Goal: Transaction & Acquisition: Book appointment/travel/reservation

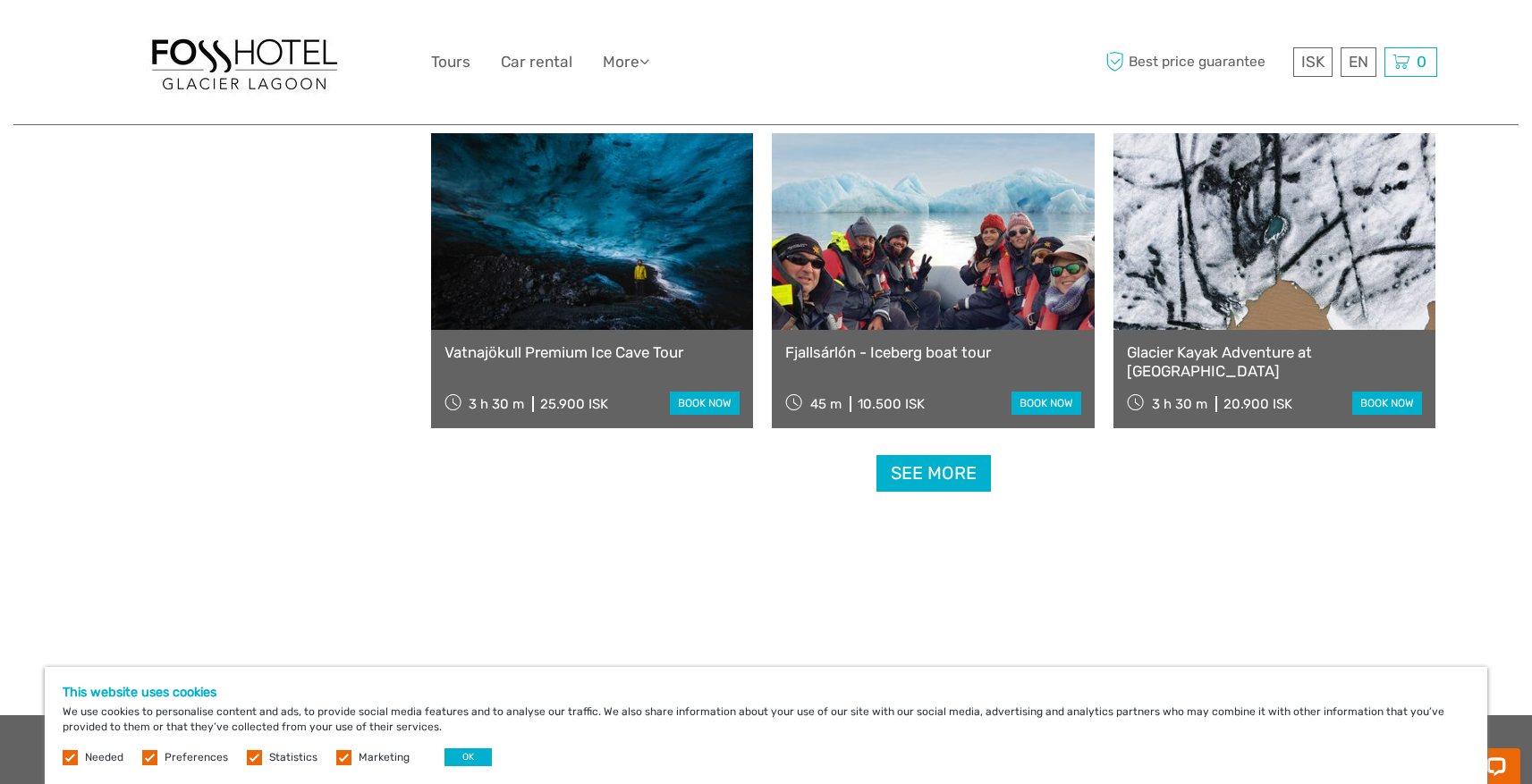
scroll to position [1782, 0]
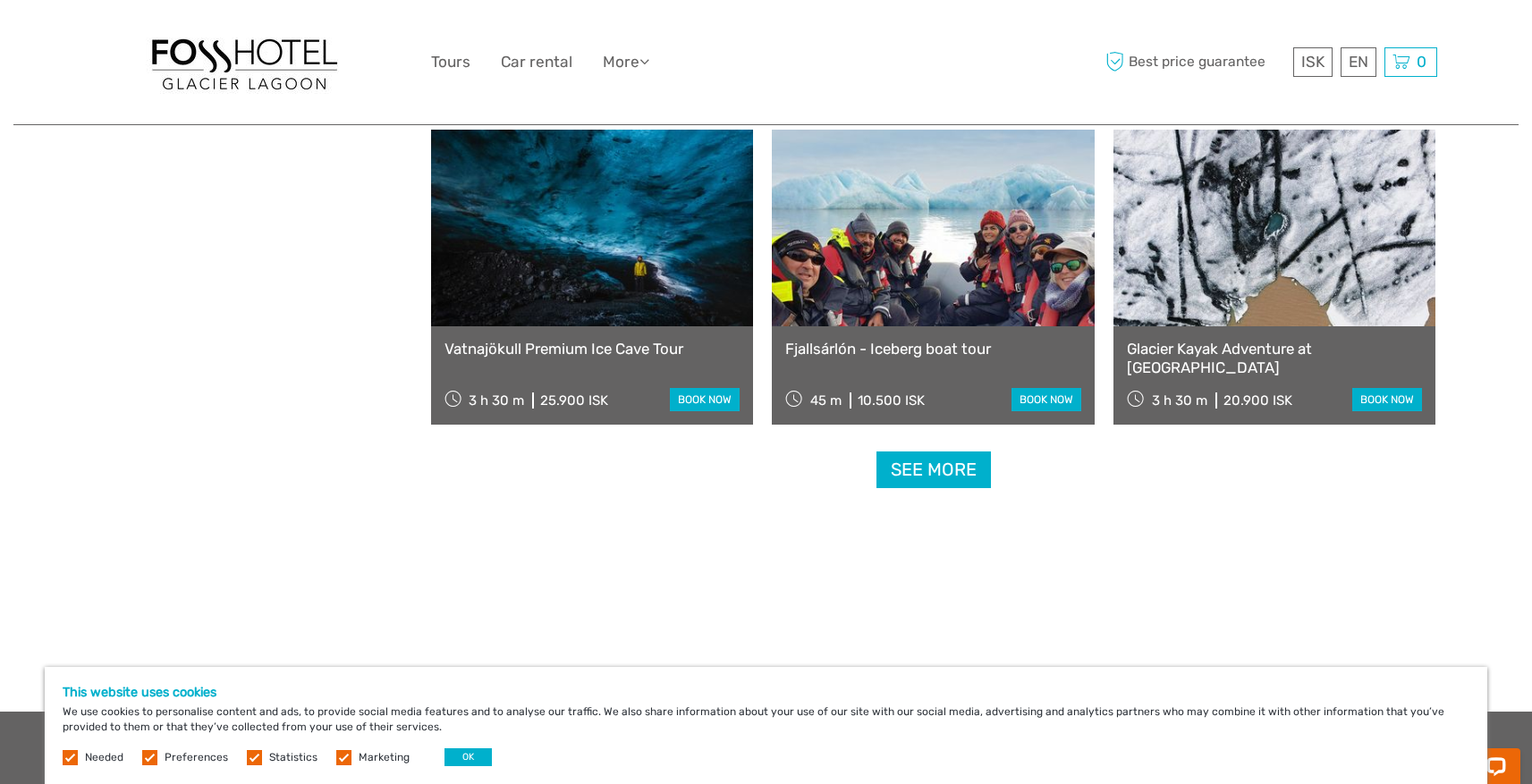
click at [957, 460] on link "See more" at bounding box center [934, 469] width 115 height 37
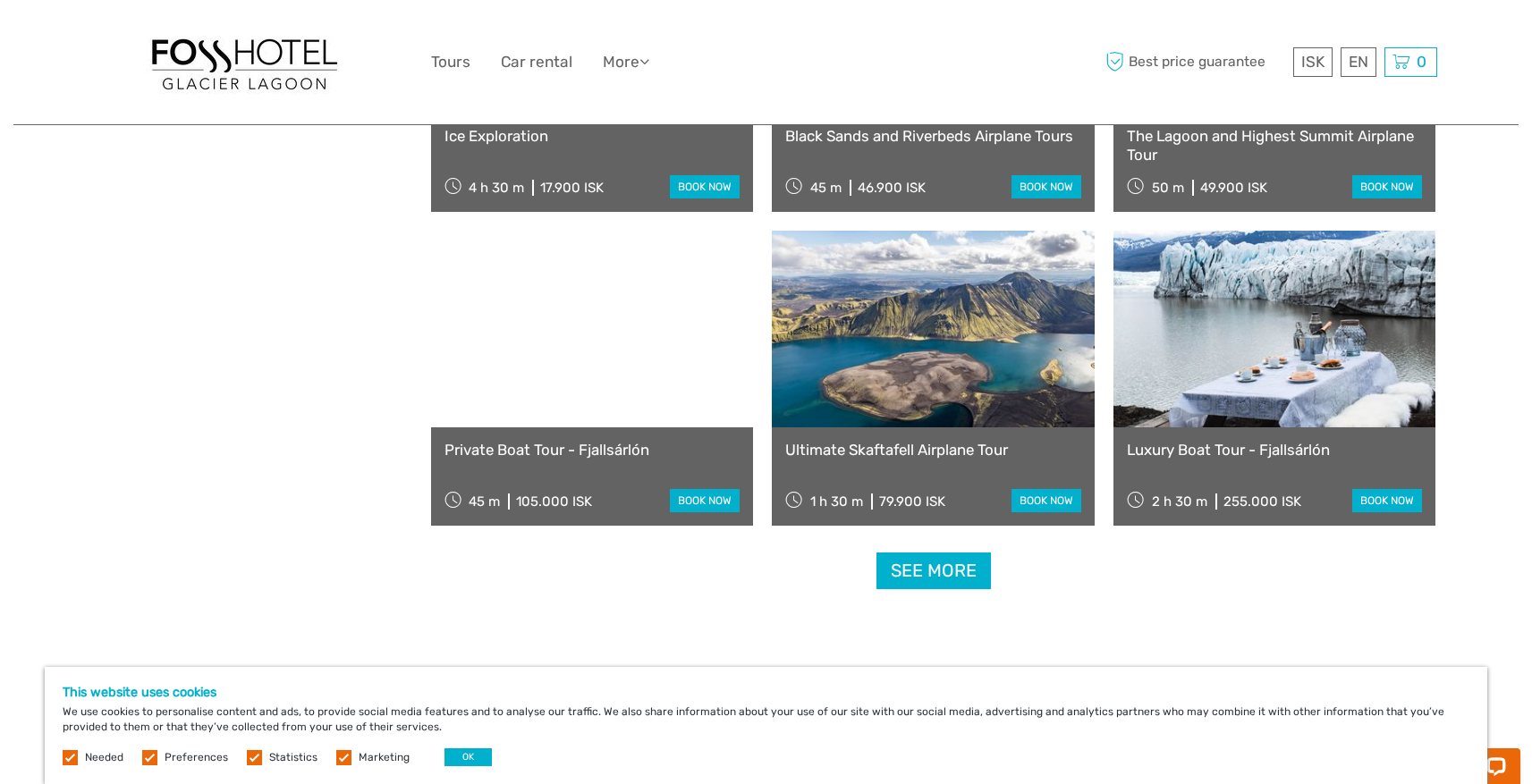
scroll to position [3566, 0]
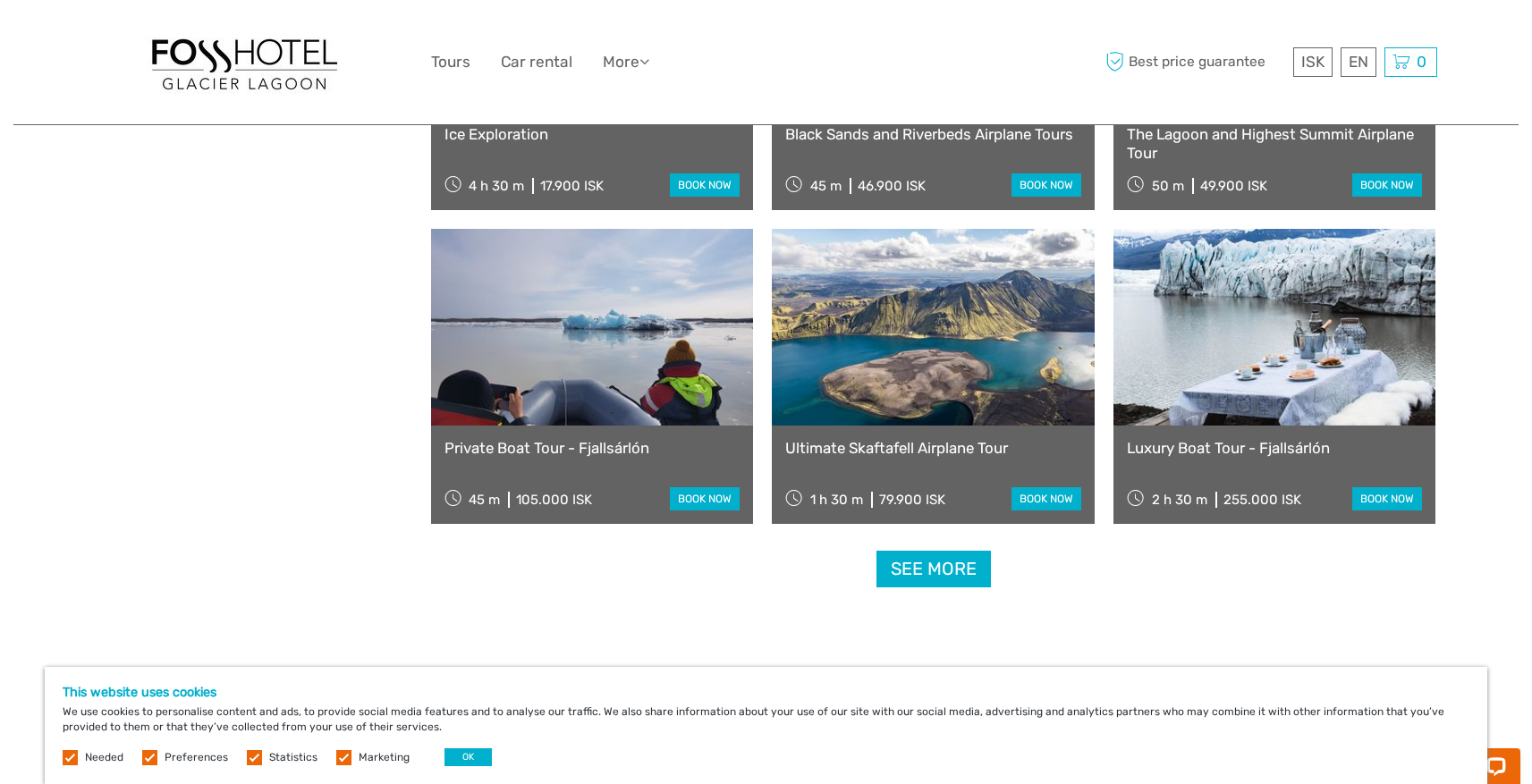
click at [1262, 397] on link at bounding box center [1275, 328] width 323 height 197
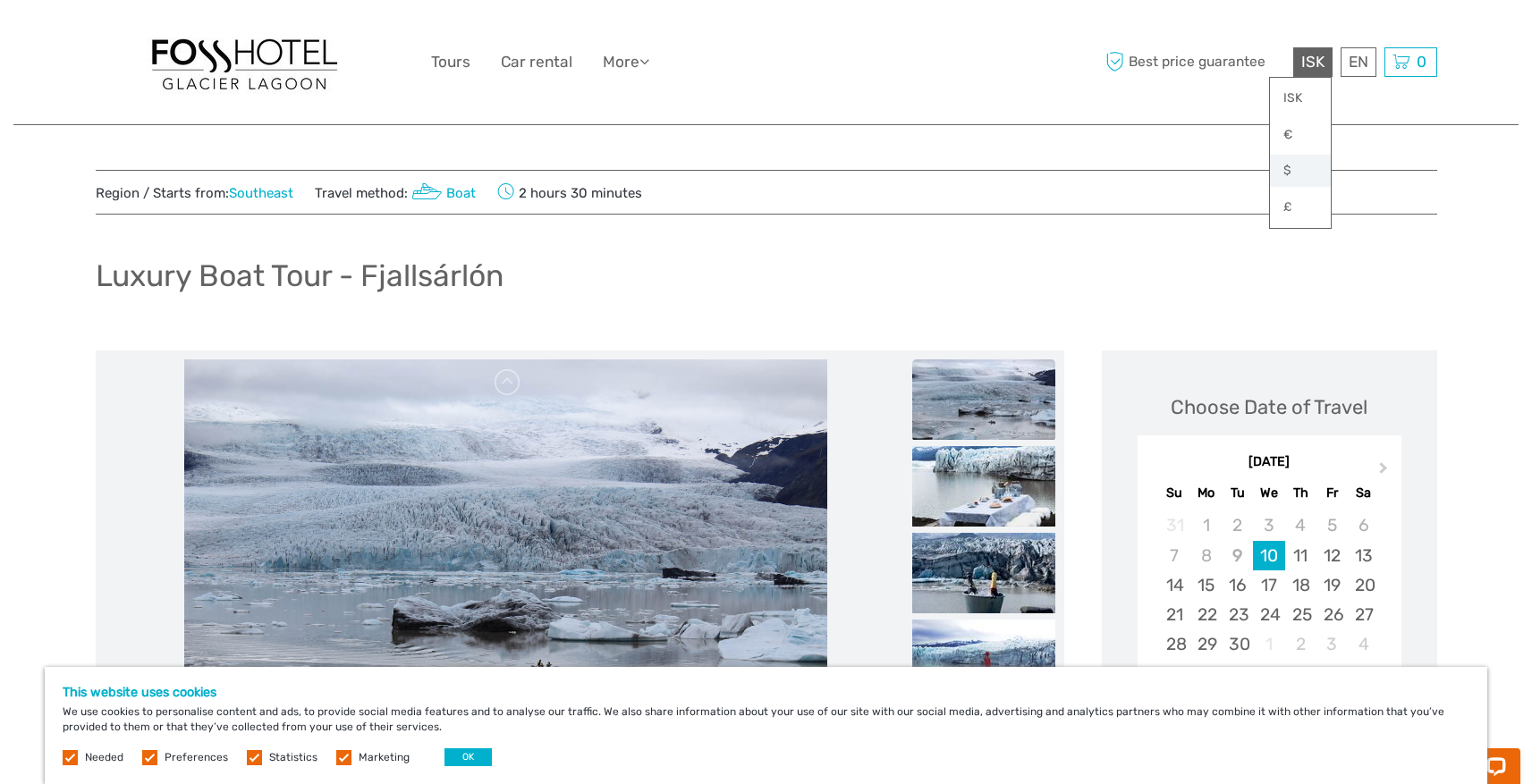
click at [1288, 168] on link "$" at bounding box center [1300, 171] width 61 height 32
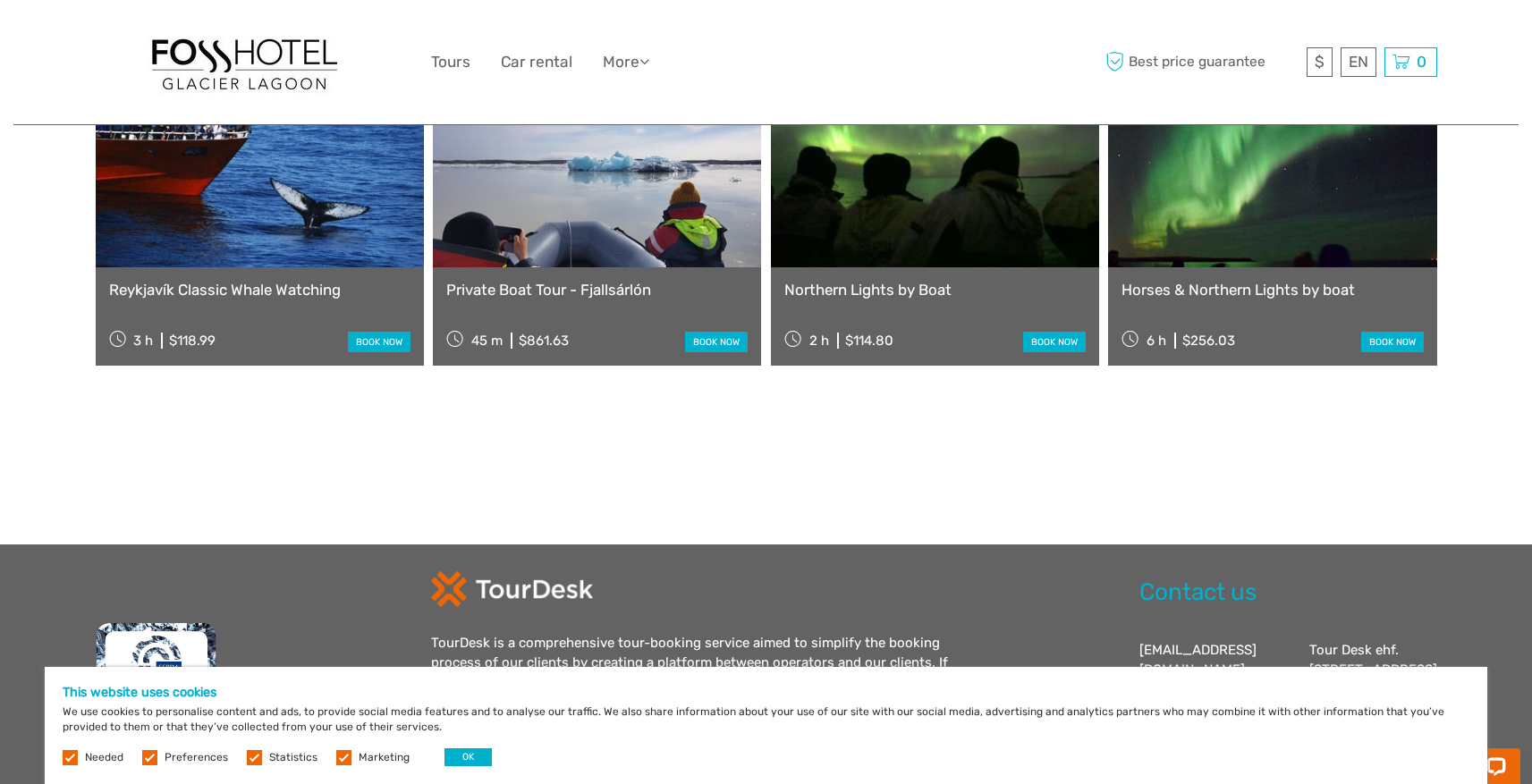
scroll to position [1832, 0]
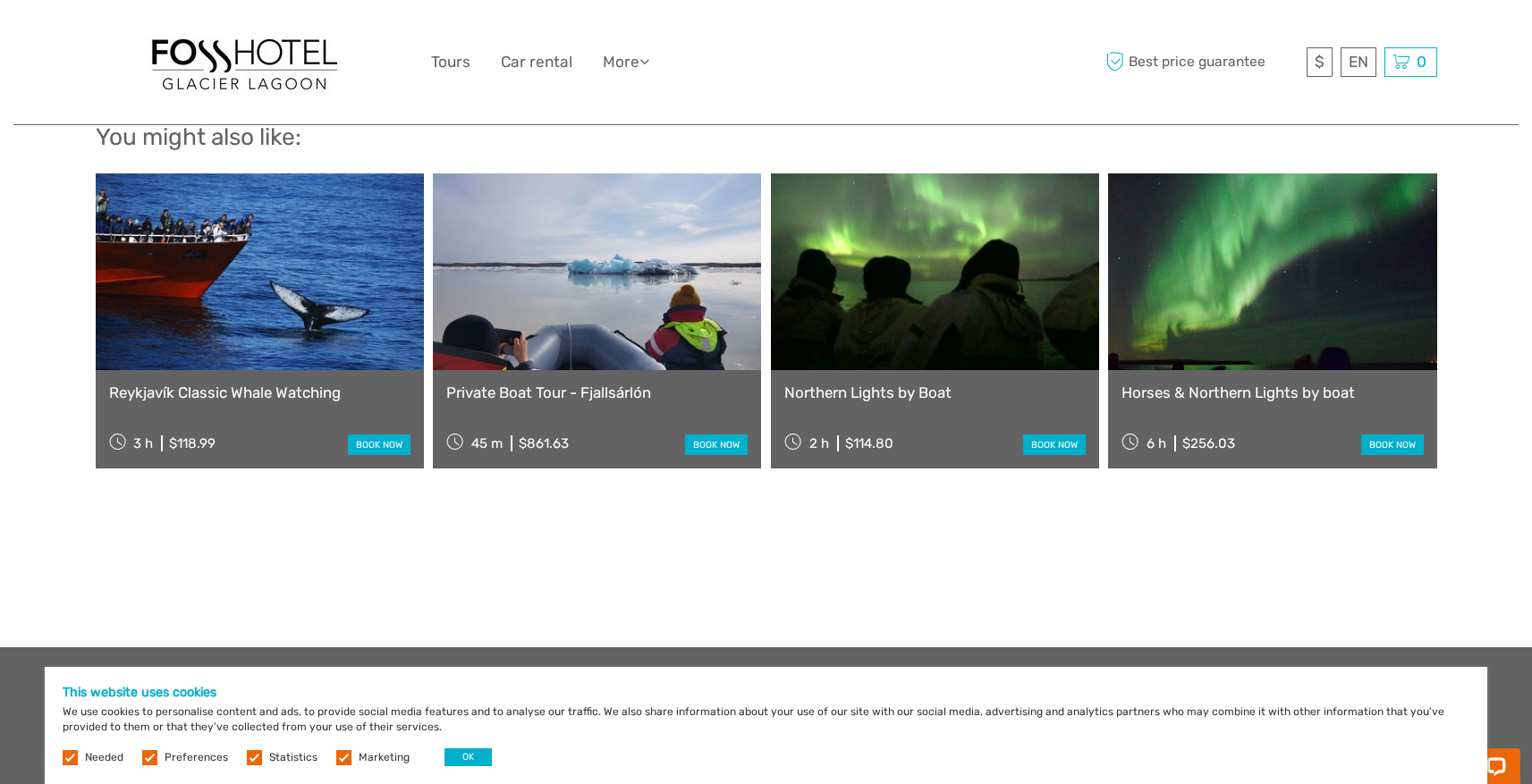
click at [1249, 295] on link at bounding box center [1272, 272] width 329 height 197
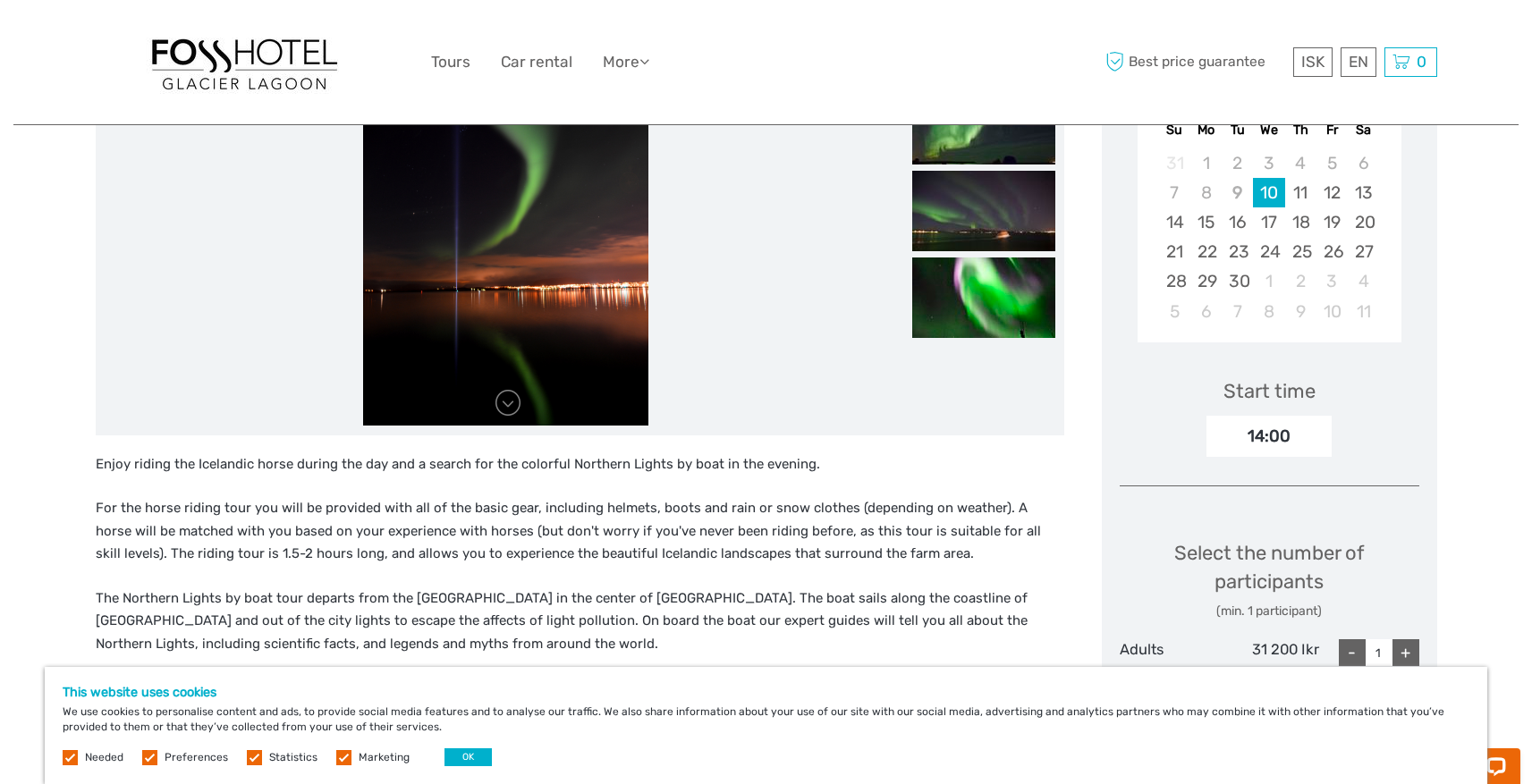
scroll to position [209, 0]
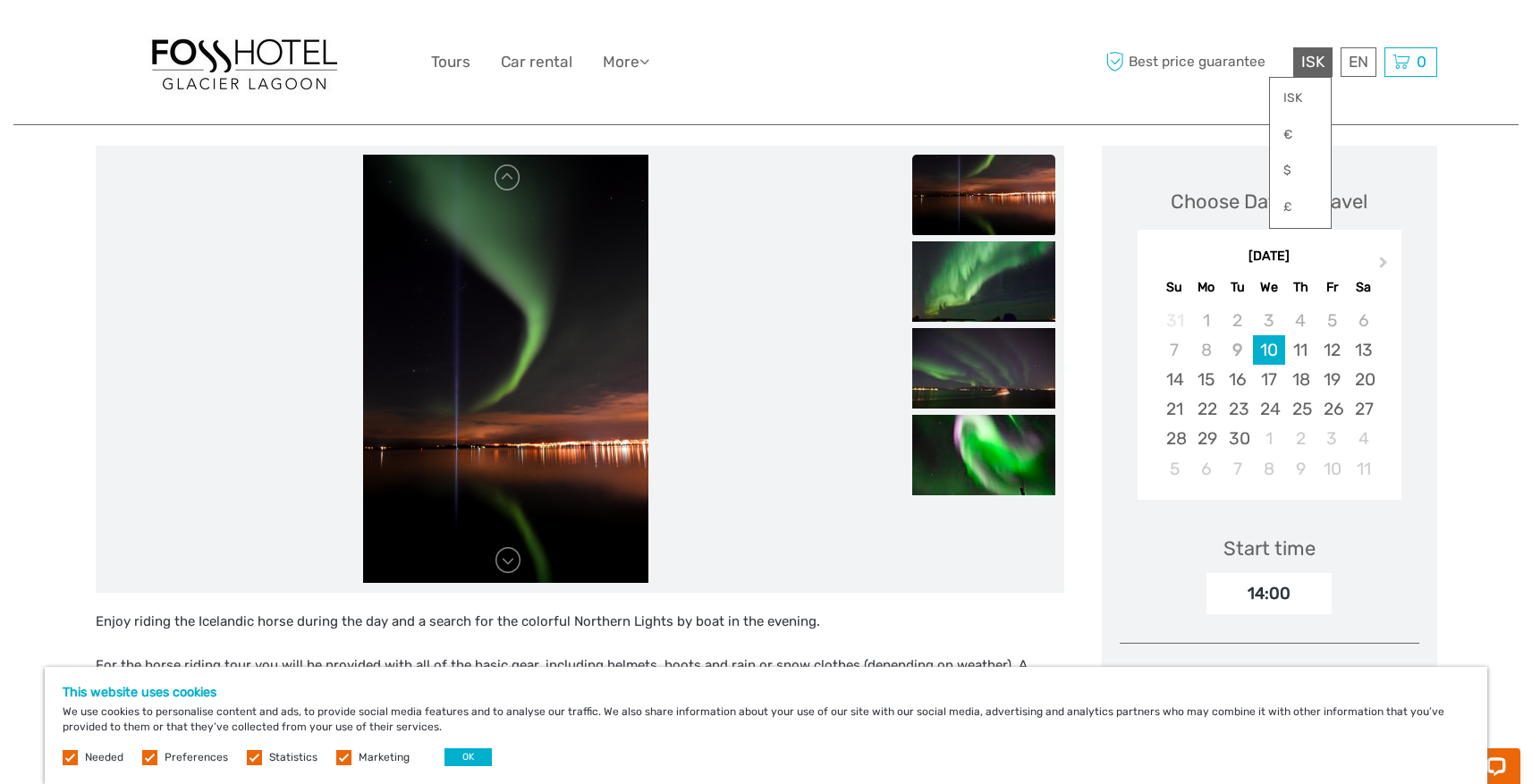
click at [1309, 59] on span "ISK" at bounding box center [1313, 62] width 23 height 18
click at [1295, 172] on link "$" at bounding box center [1300, 171] width 61 height 32
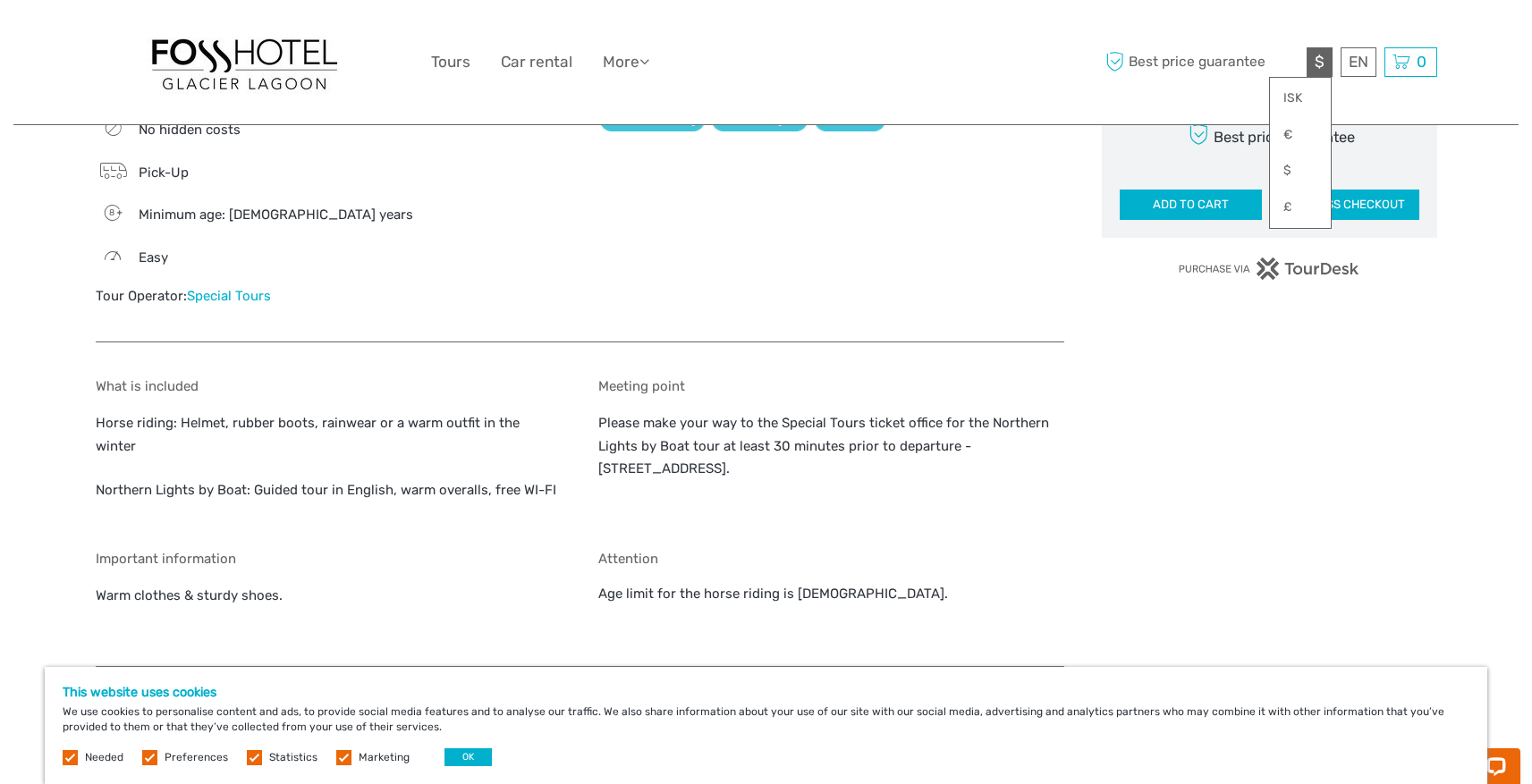
scroll to position [1265, 0]
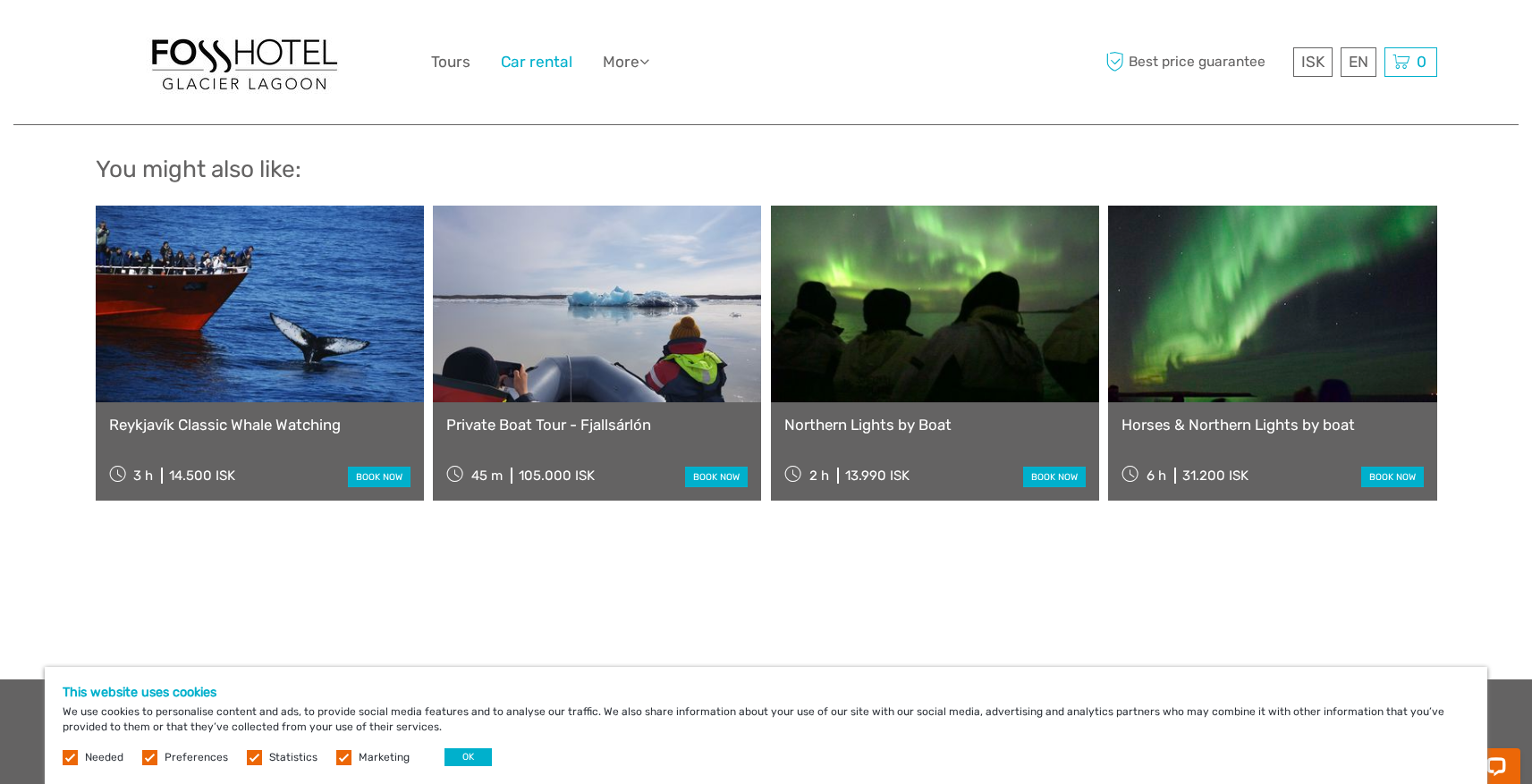
click at [551, 58] on link "Car rental" at bounding box center [536, 62] width 72 height 26
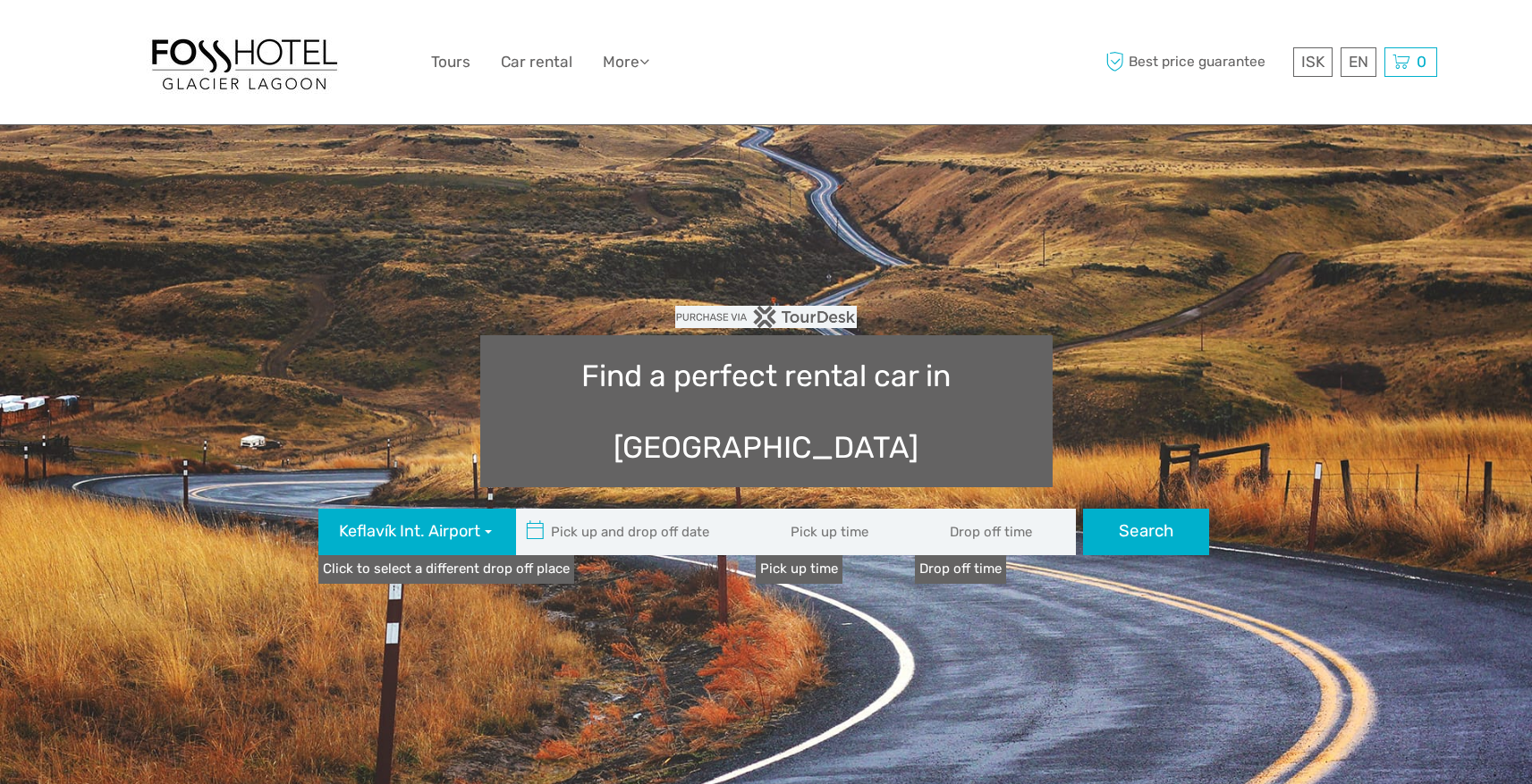
type input "08:00"
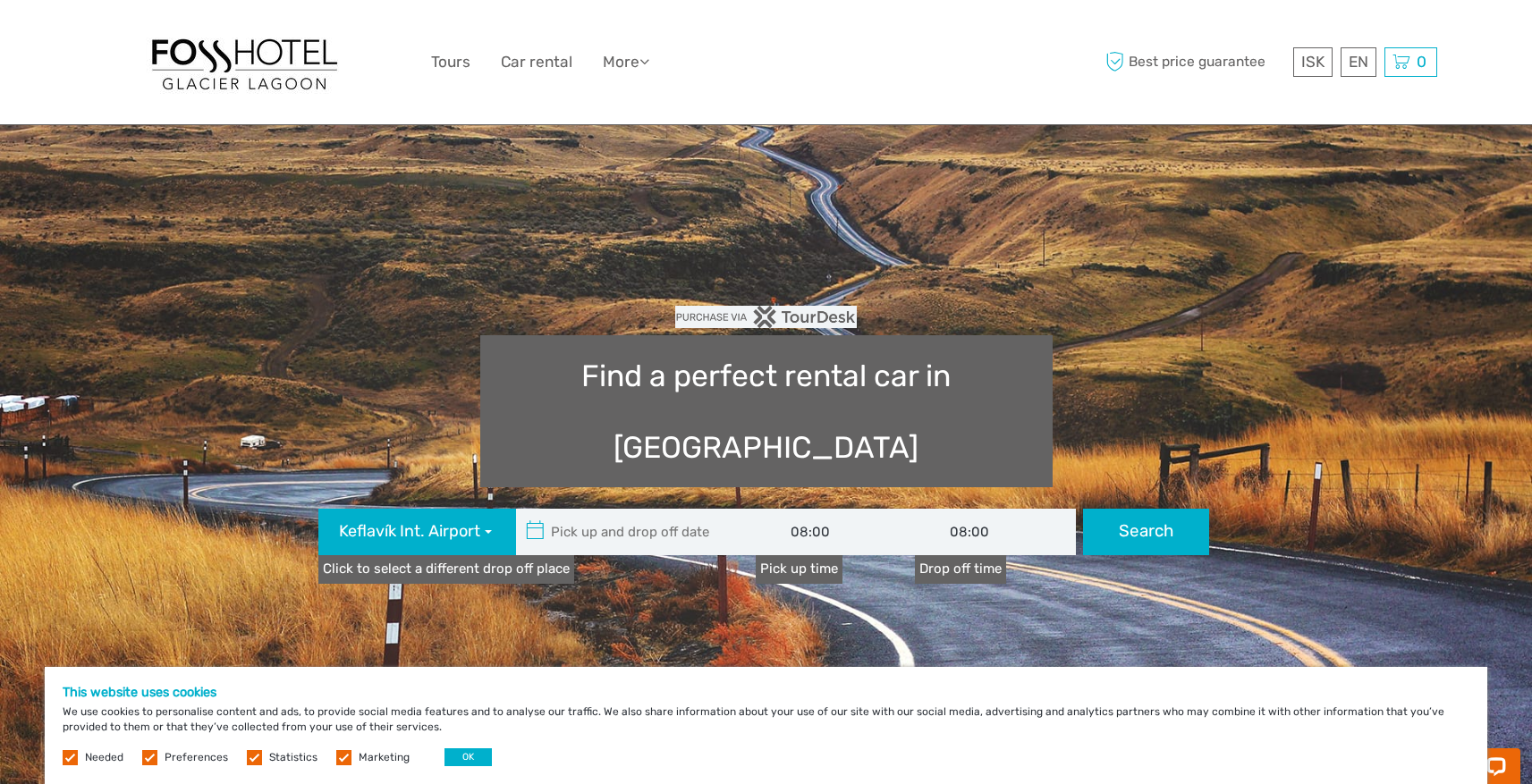
type input "10/09/2025"
type input "11/09/2025"
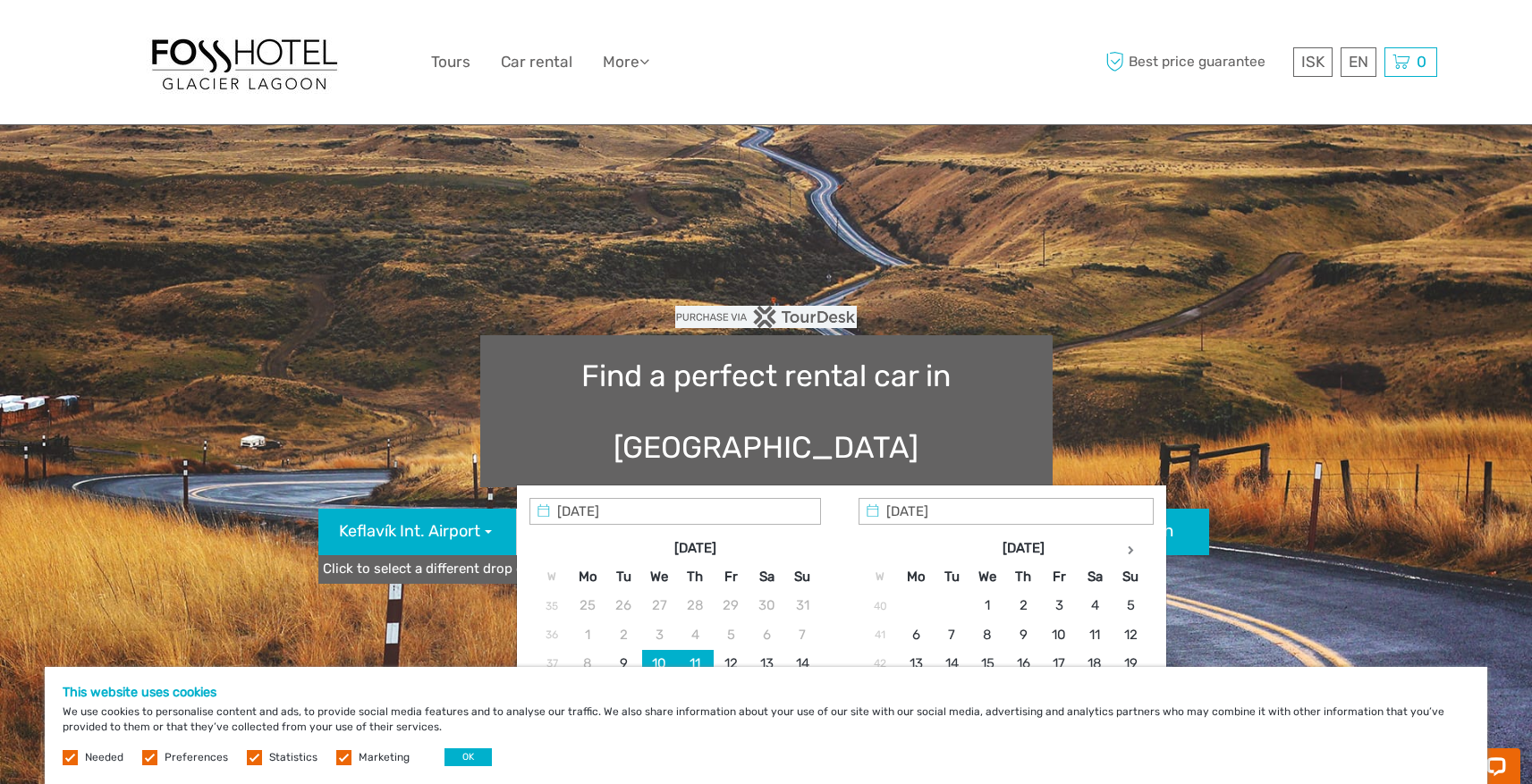
click at [675, 508] on input "text" at bounding box center [637, 532] width 242 height 47
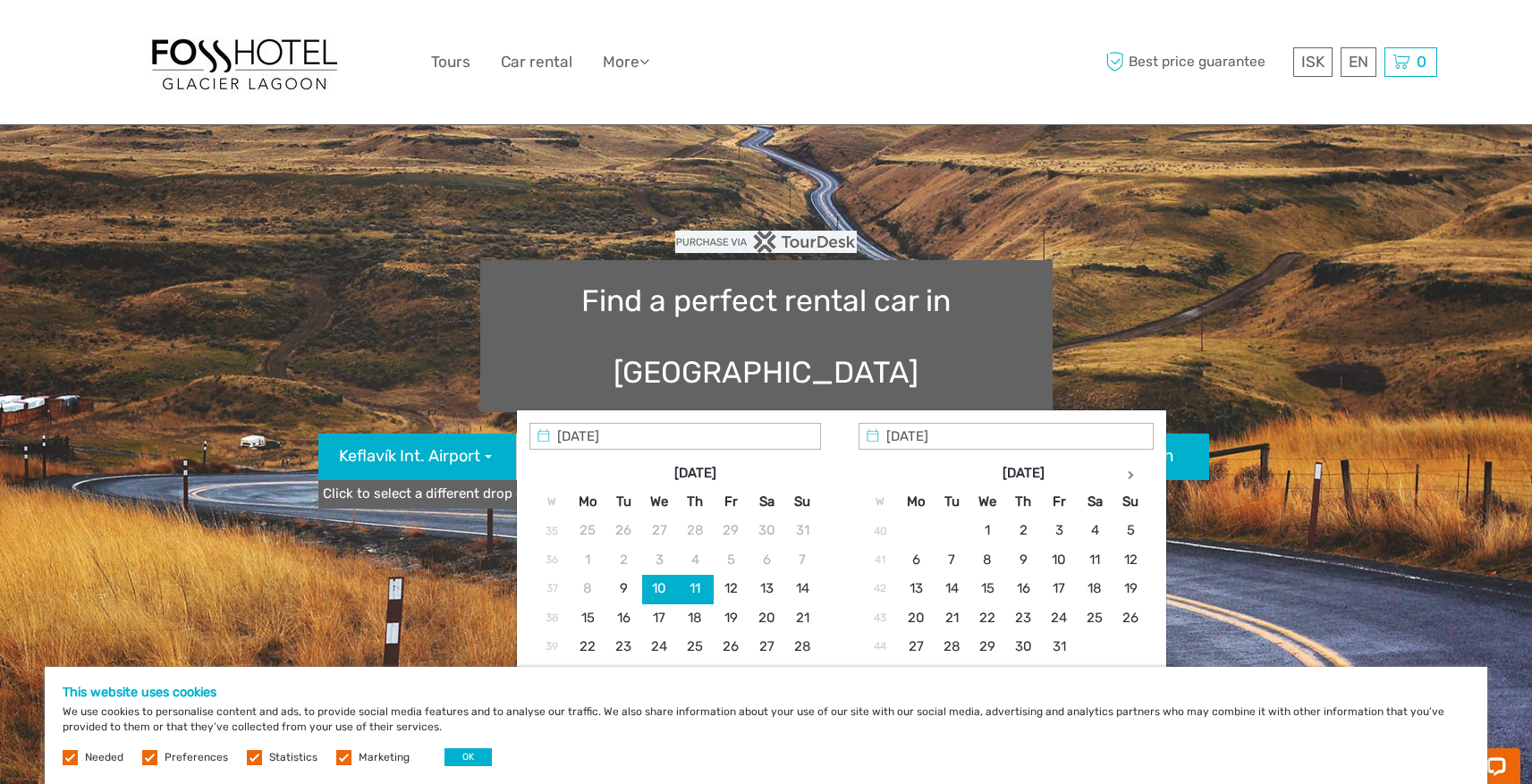
scroll to position [77, 0]
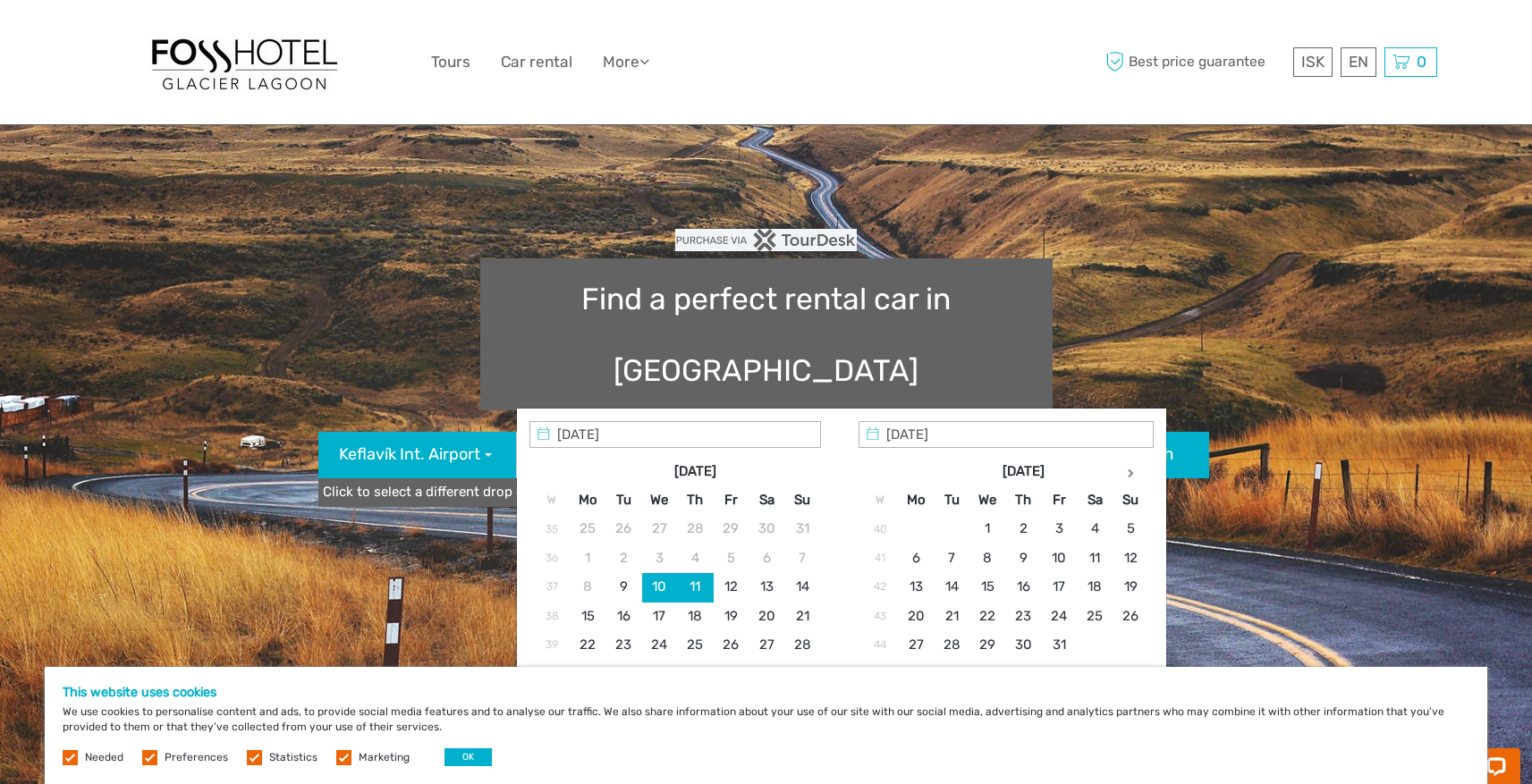
click at [708, 436] on input "10/09/2025" at bounding box center [675, 434] width 292 height 27
click at [1132, 477] on th at bounding box center [1131, 471] width 36 height 29
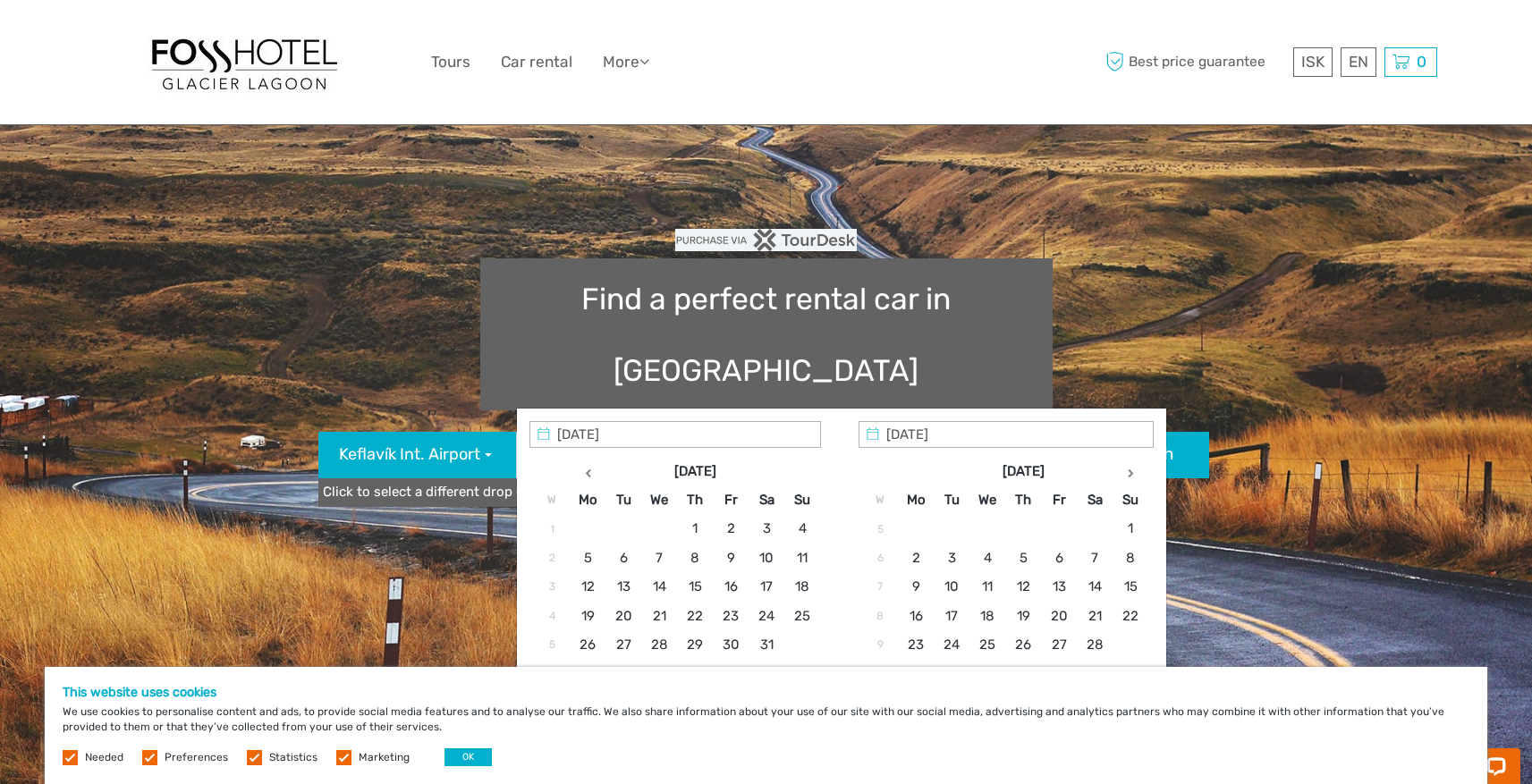
click at [1132, 477] on th at bounding box center [1131, 471] width 36 height 29
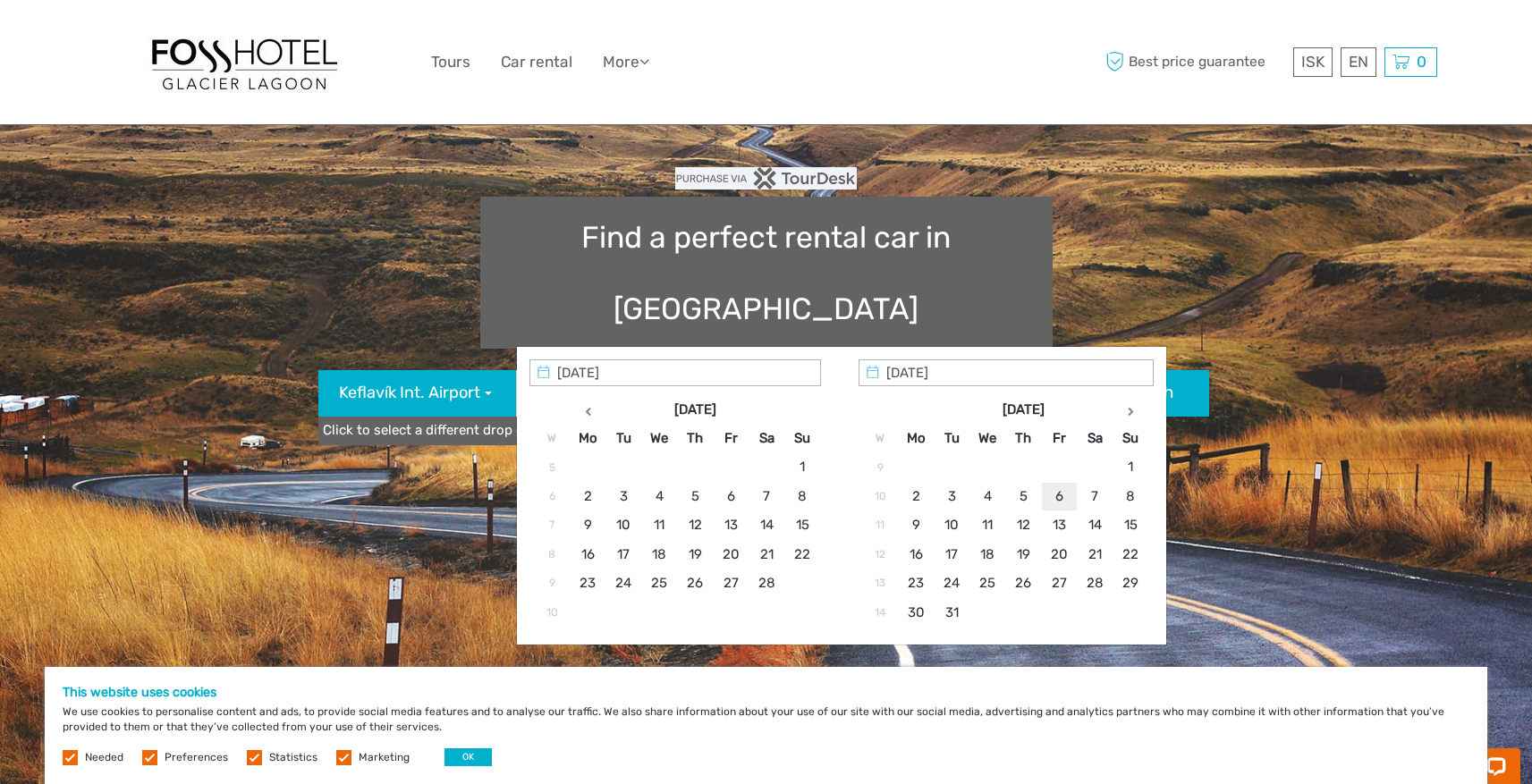
scroll to position [148, 0]
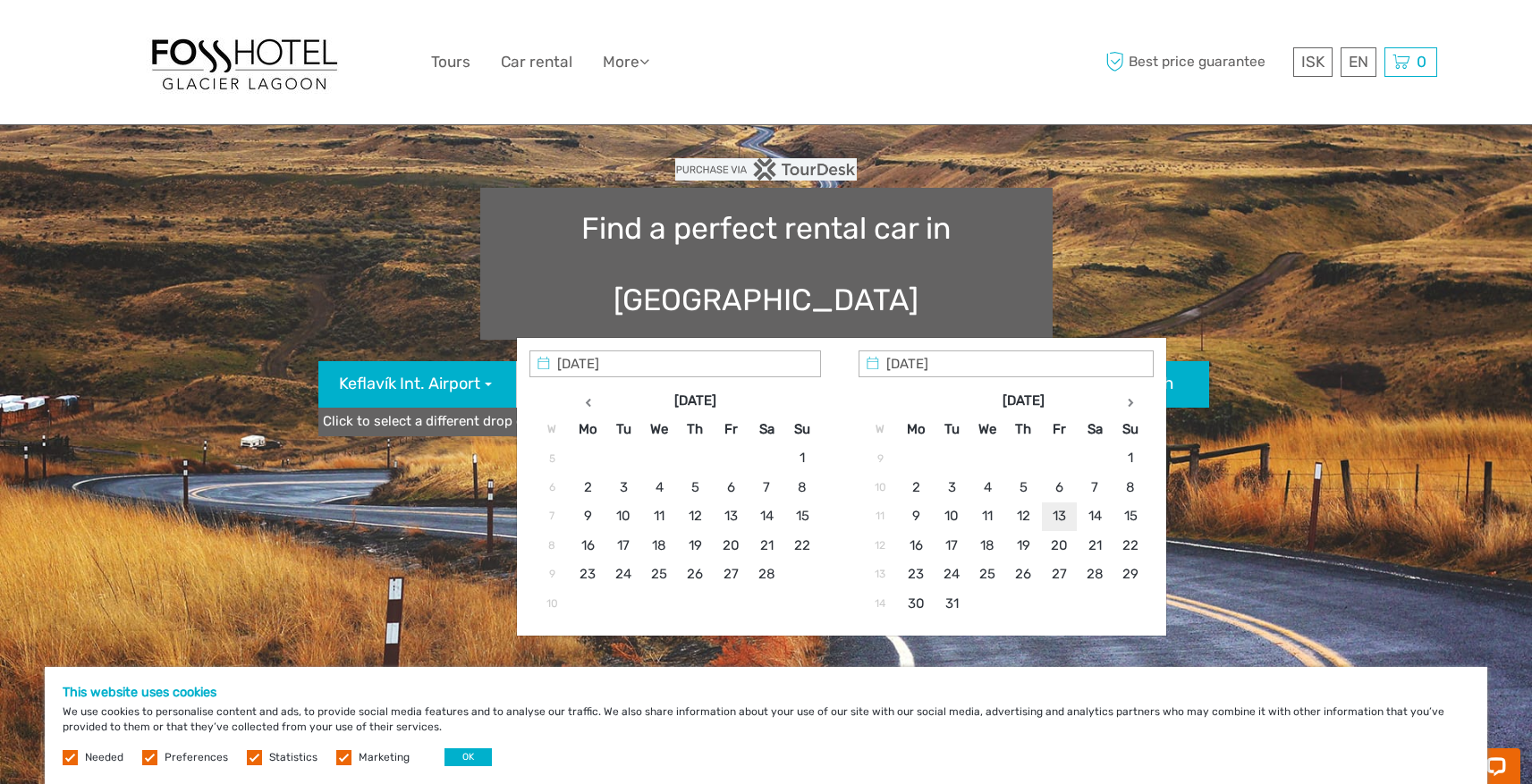
type input "[DATE]"
type input "[DATE] - [DATE]"
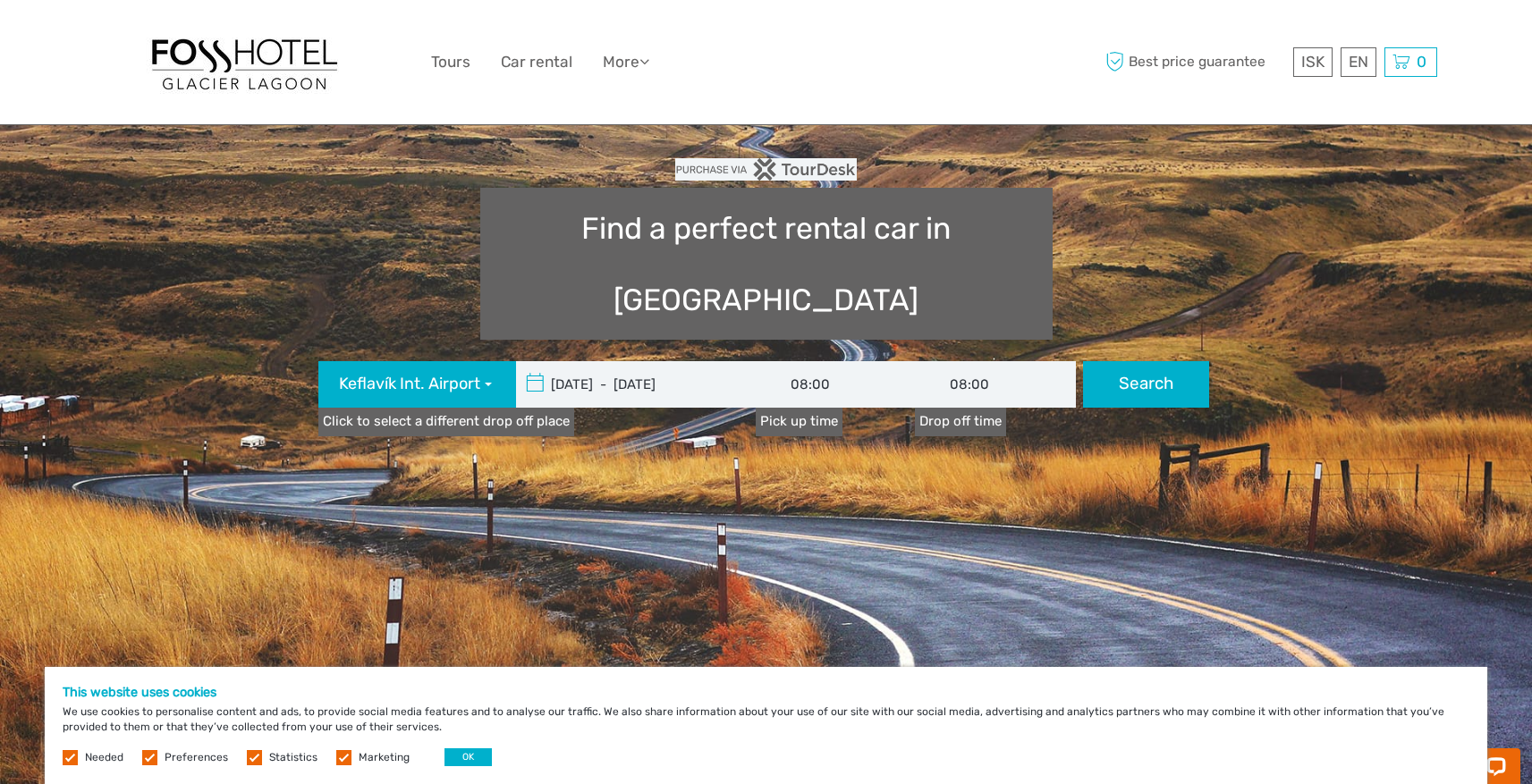
click at [1150, 362] on button "Search" at bounding box center [1146, 385] width 126 height 47
type input "[DATE] - [DATE]"
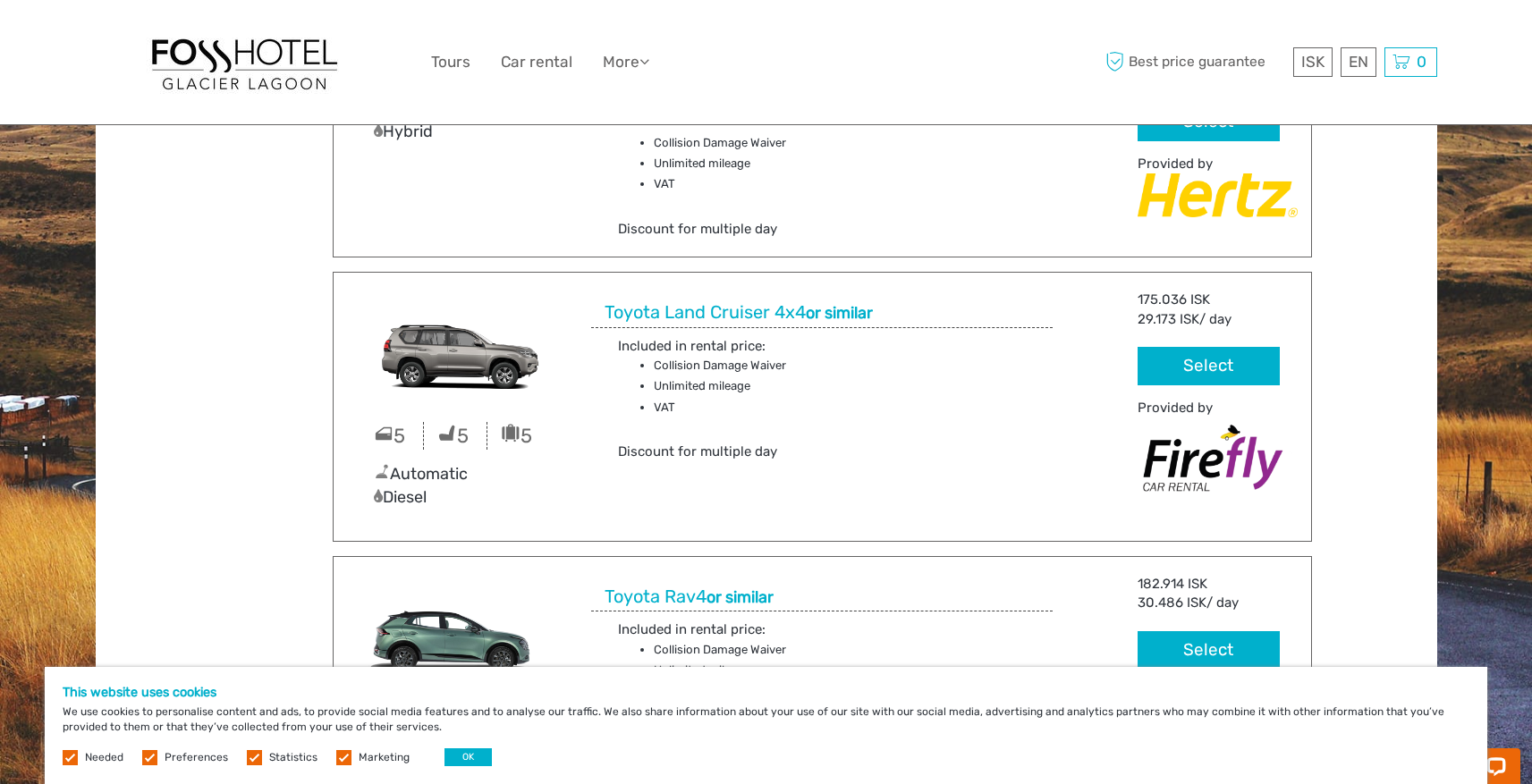
scroll to position [9566, 0]
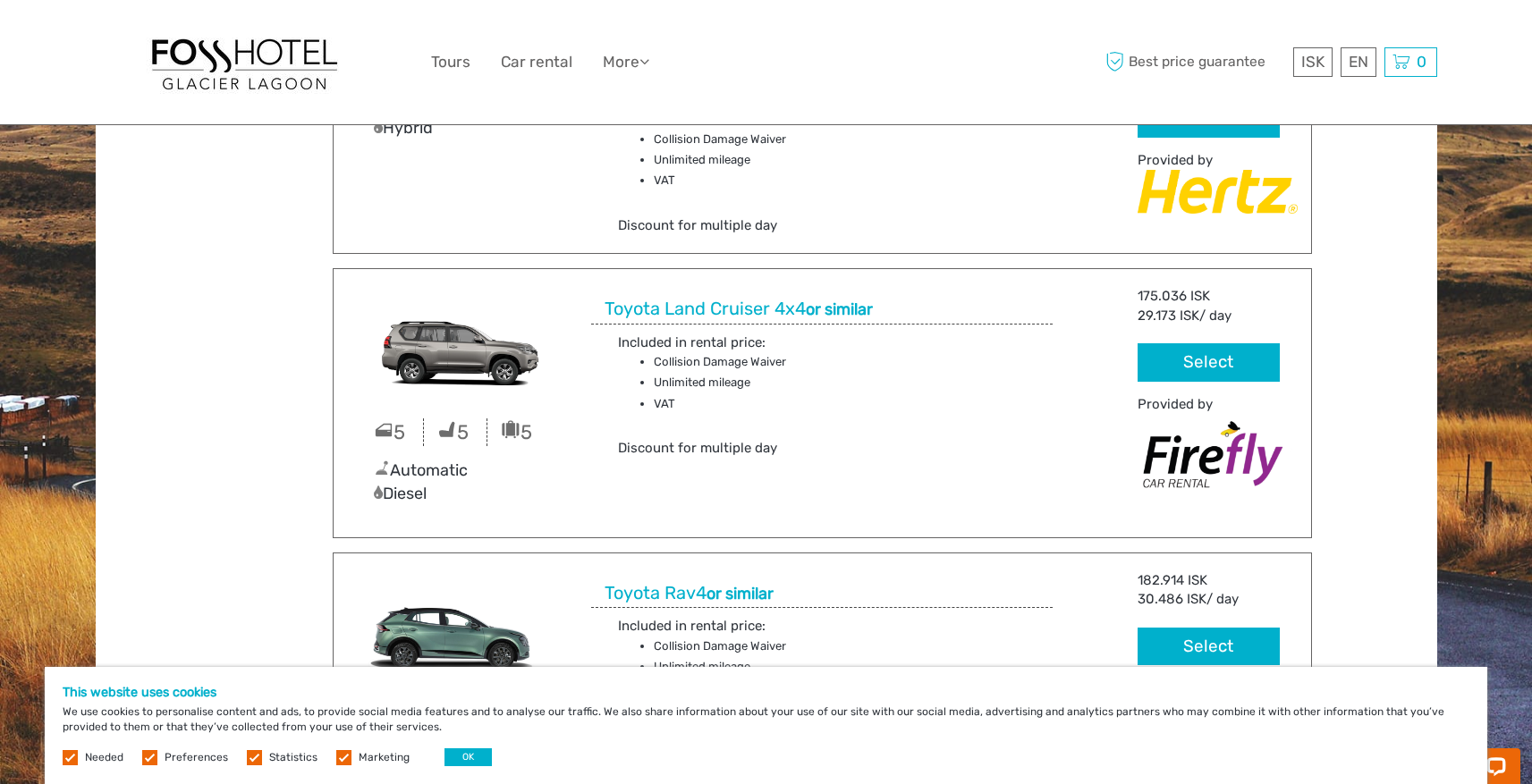
click at [1214, 356] on button "Select" at bounding box center [1209, 362] width 141 height 38
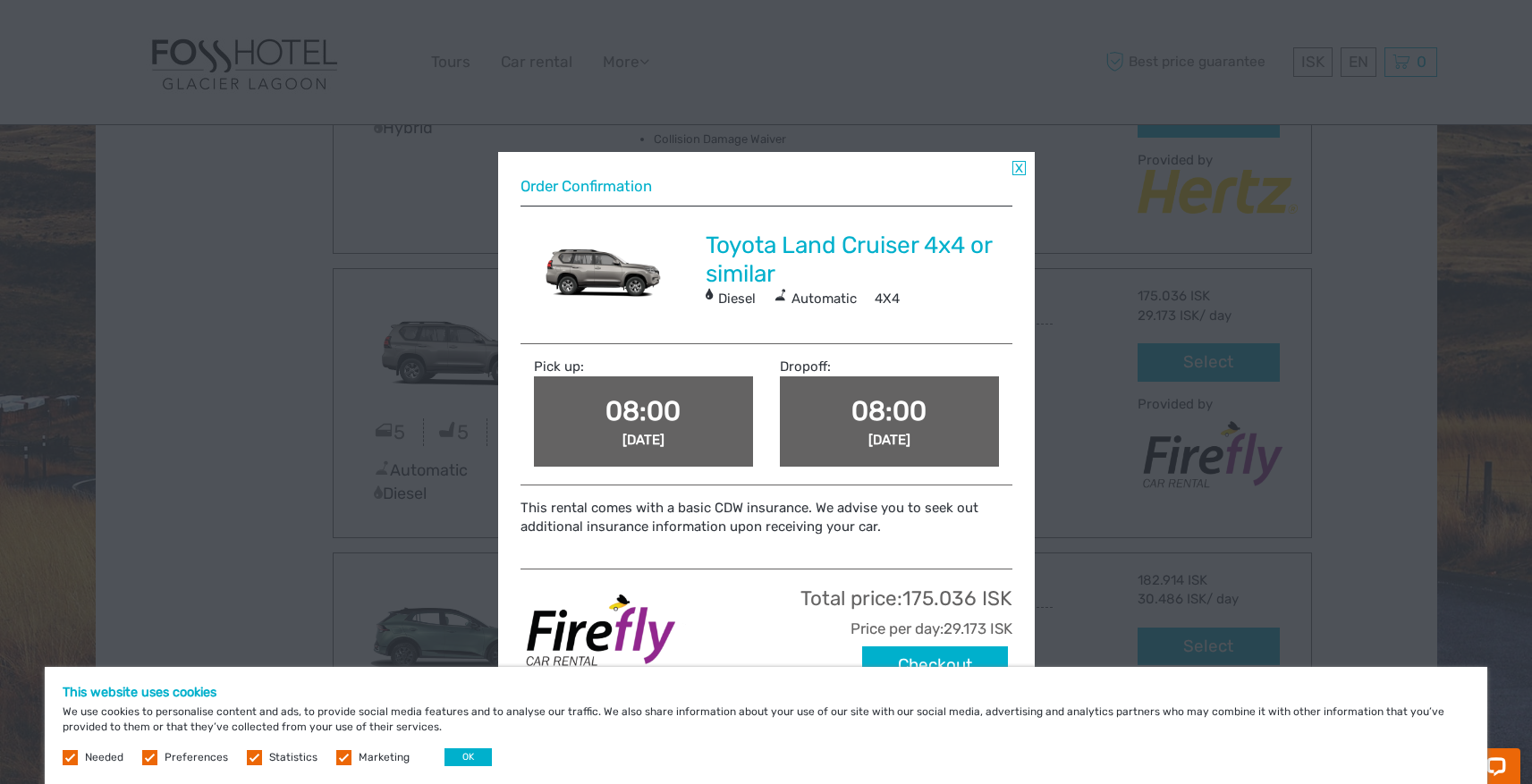
click at [910, 413] on span "08:00" at bounding box center [889, 412] width 75 height 32
click at [882, 412] on span "08:00" at bounding box center [889, 412] width 75 height 32
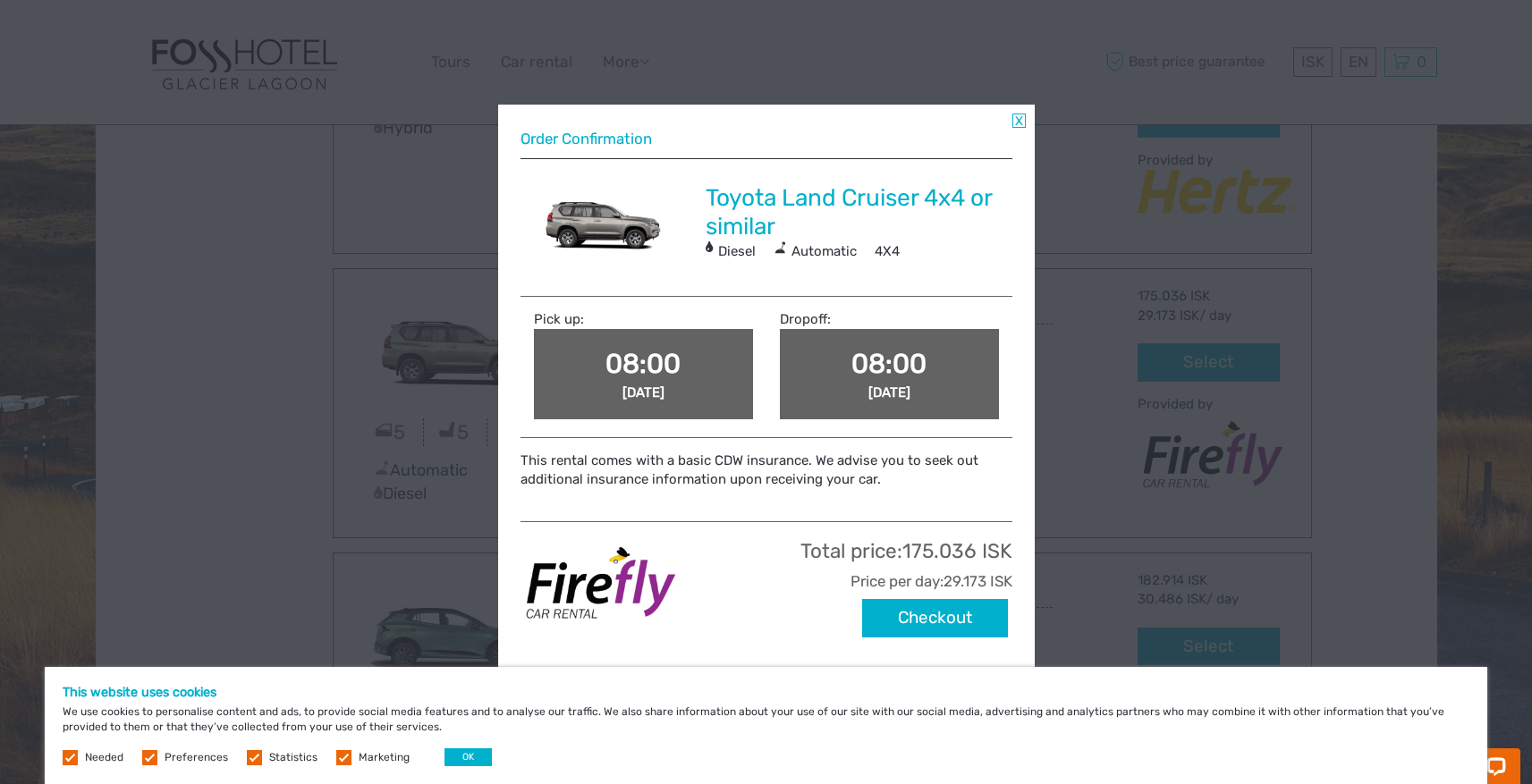
scroll to position [84, 0]
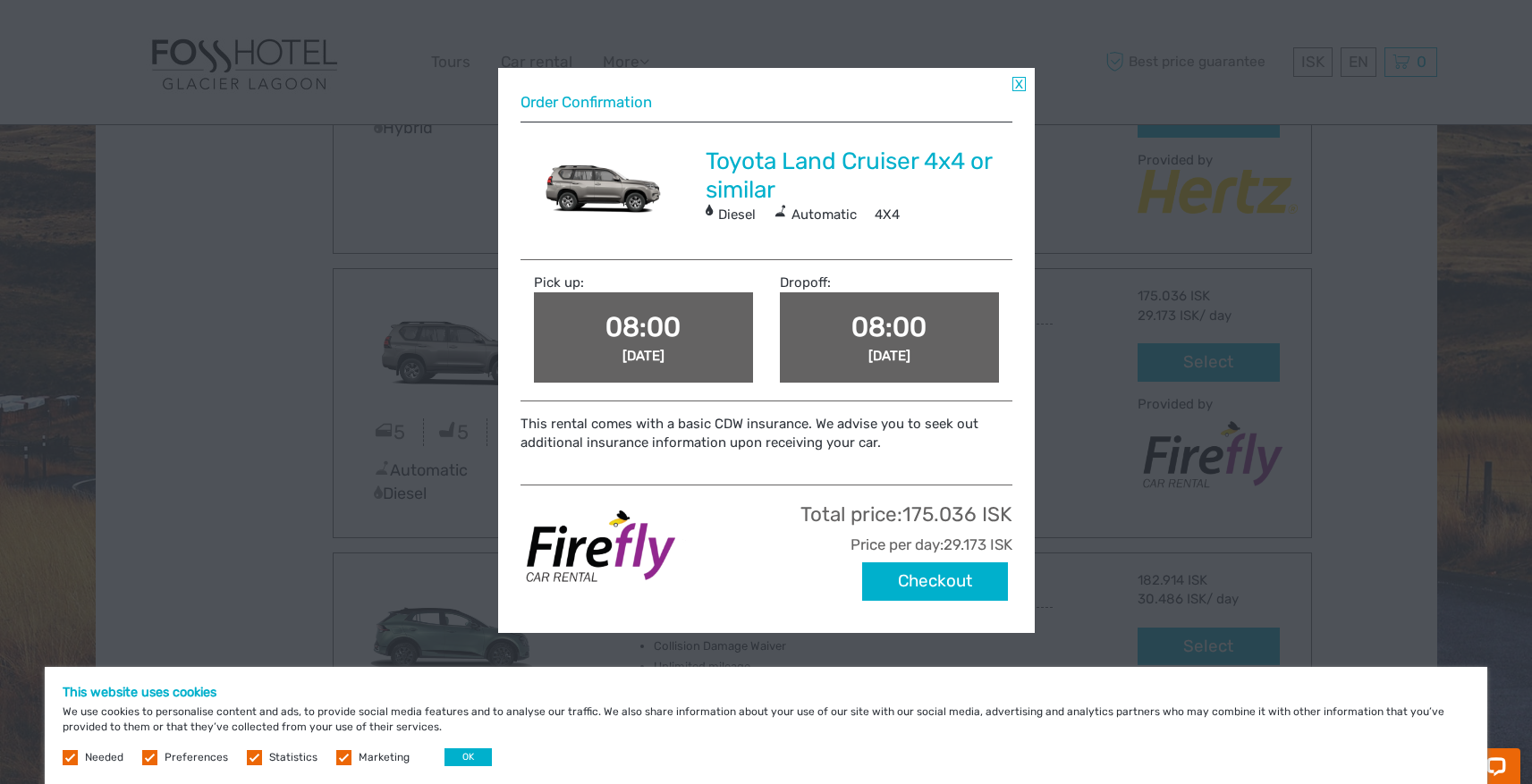
click at [450, 764] on button "OK" at bounding box center [467, 757] width 47 height 18
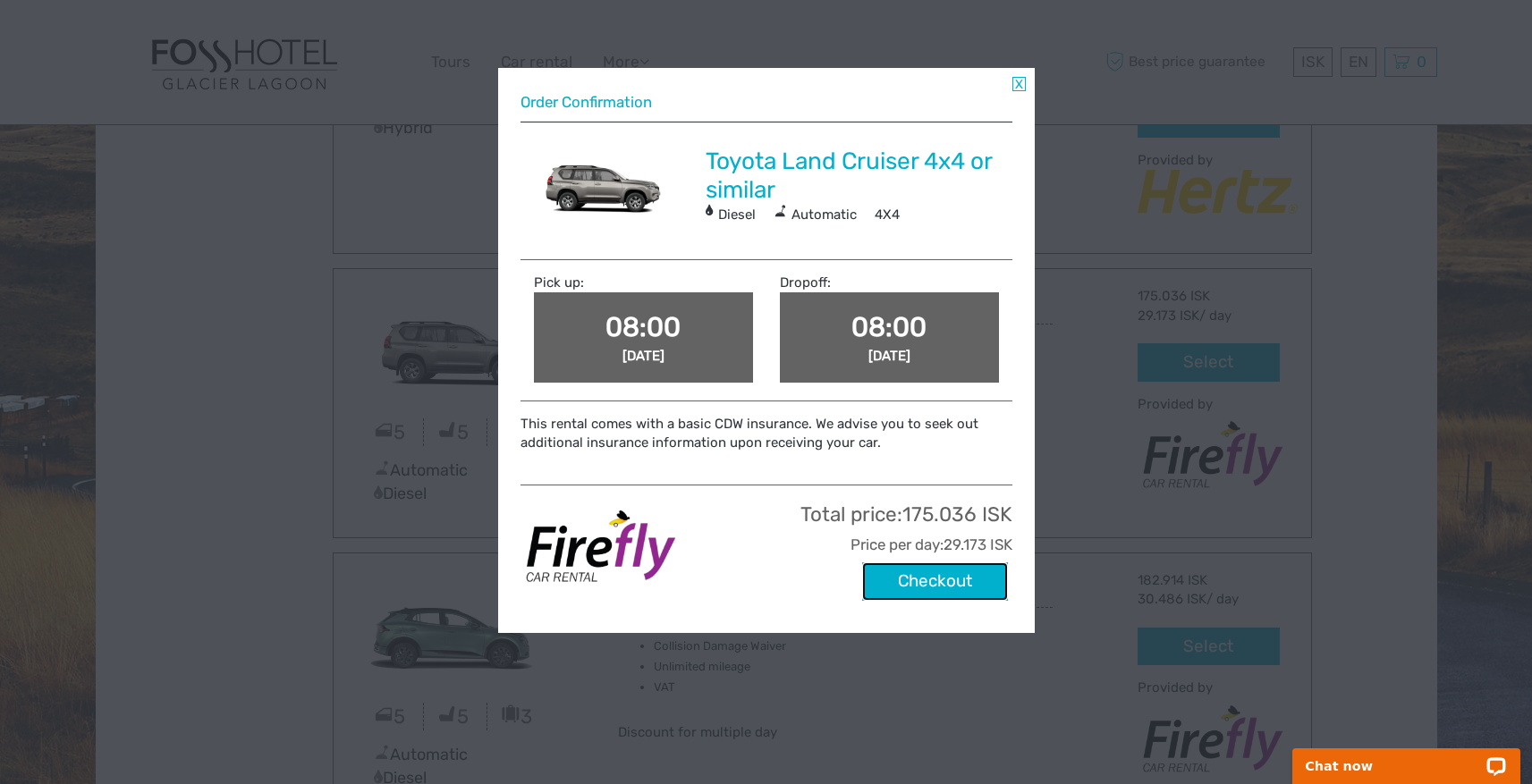
click at [961, 583] on button "Checkout" at bounding box center [935, 581] width 146 height 38
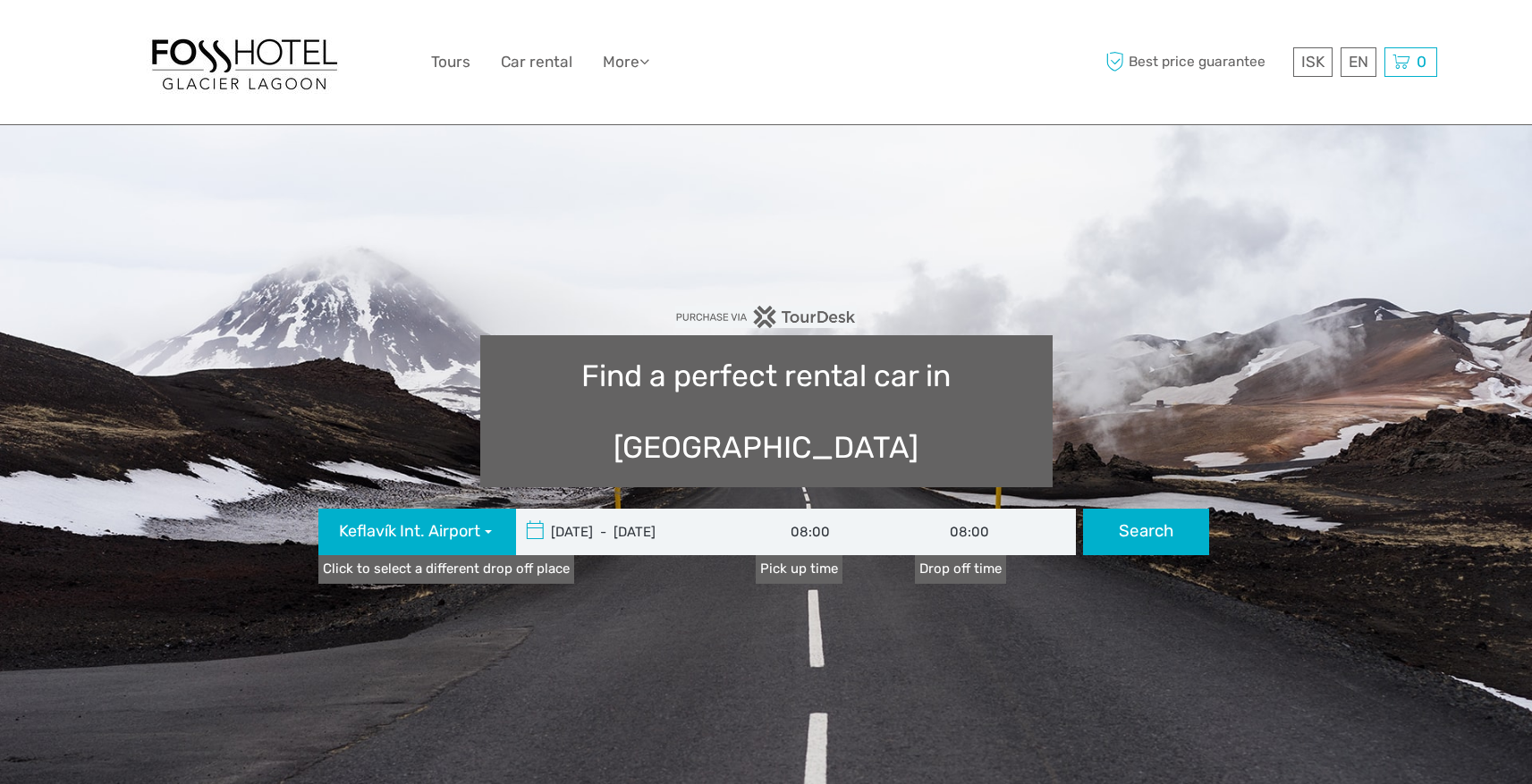
type input "[DATE] - [DATE]"
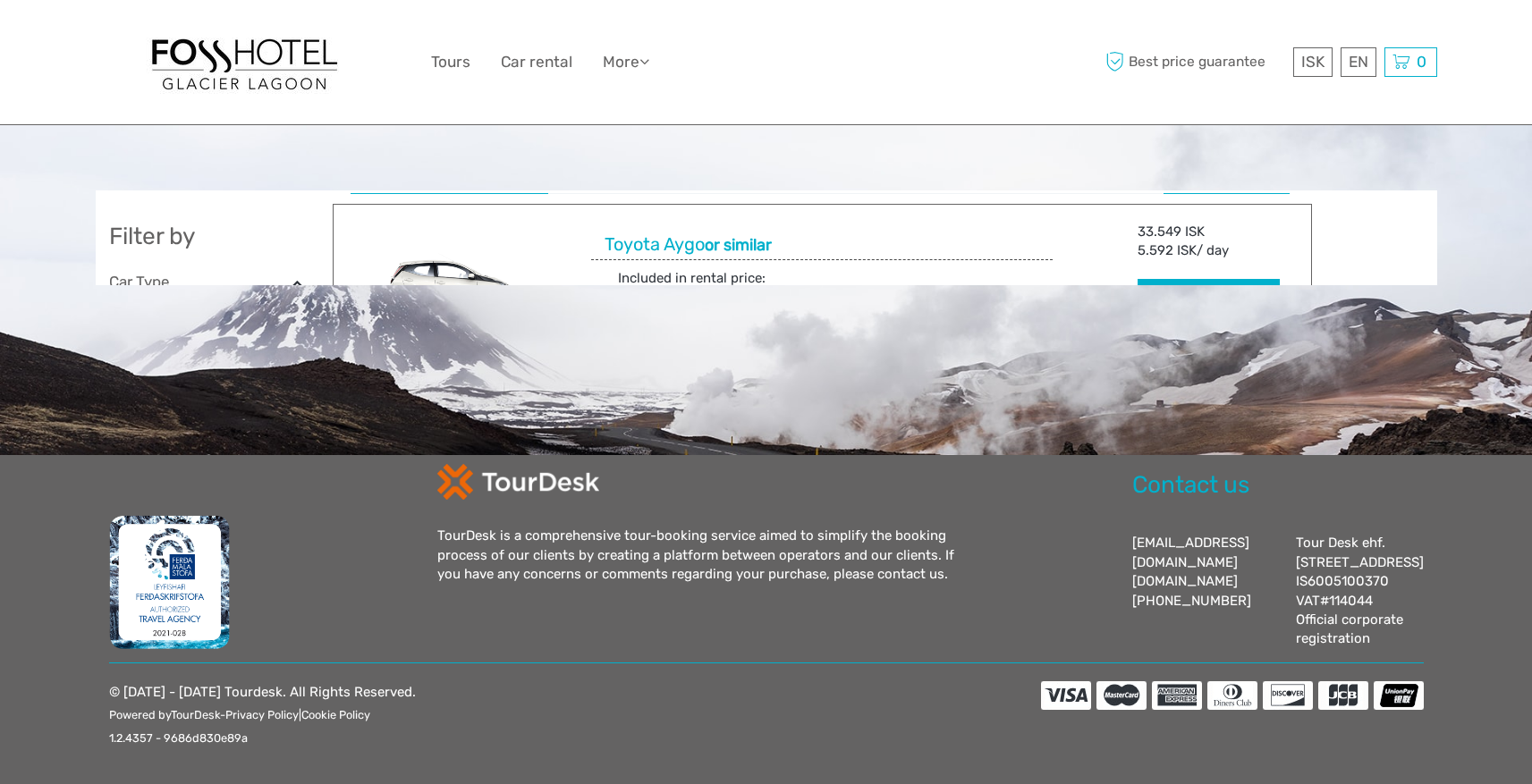
scroll to position [394, 0]
